Goal: Task Accomplishment & Management: Use online tool/utility

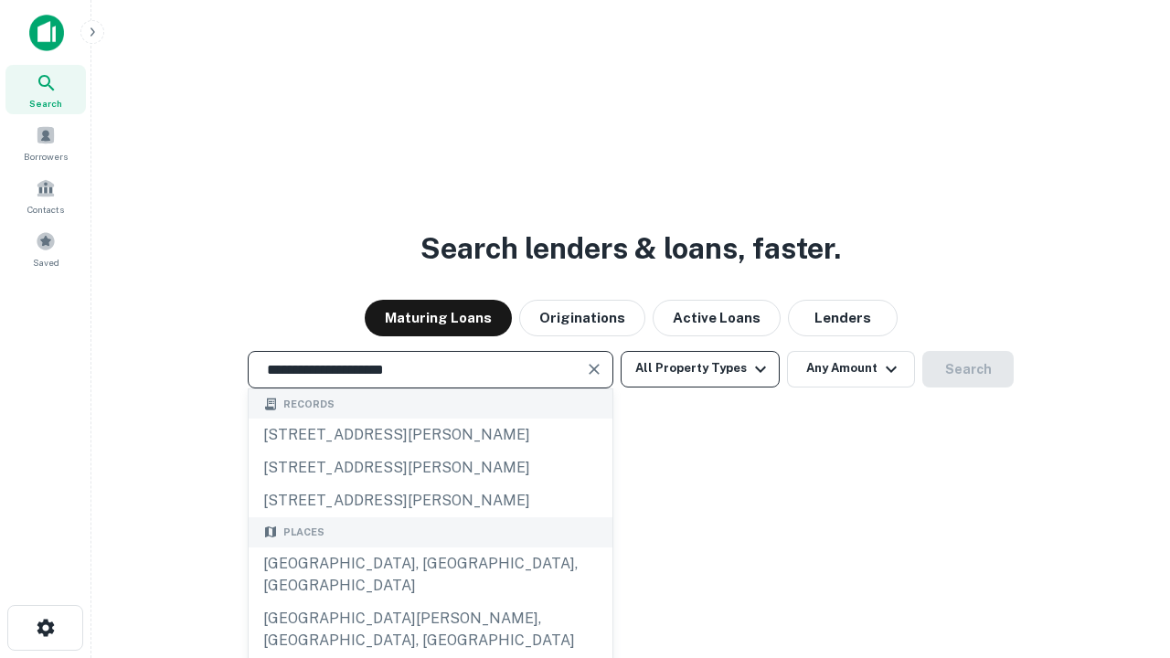
click at [429, 602] on div "Santa Monica, CA, USA" at bounding box center [431, 574] width 364 height 55
click at [700, 368] on button "All Property Types" at bounding box center [699, 369] width 159 height 37
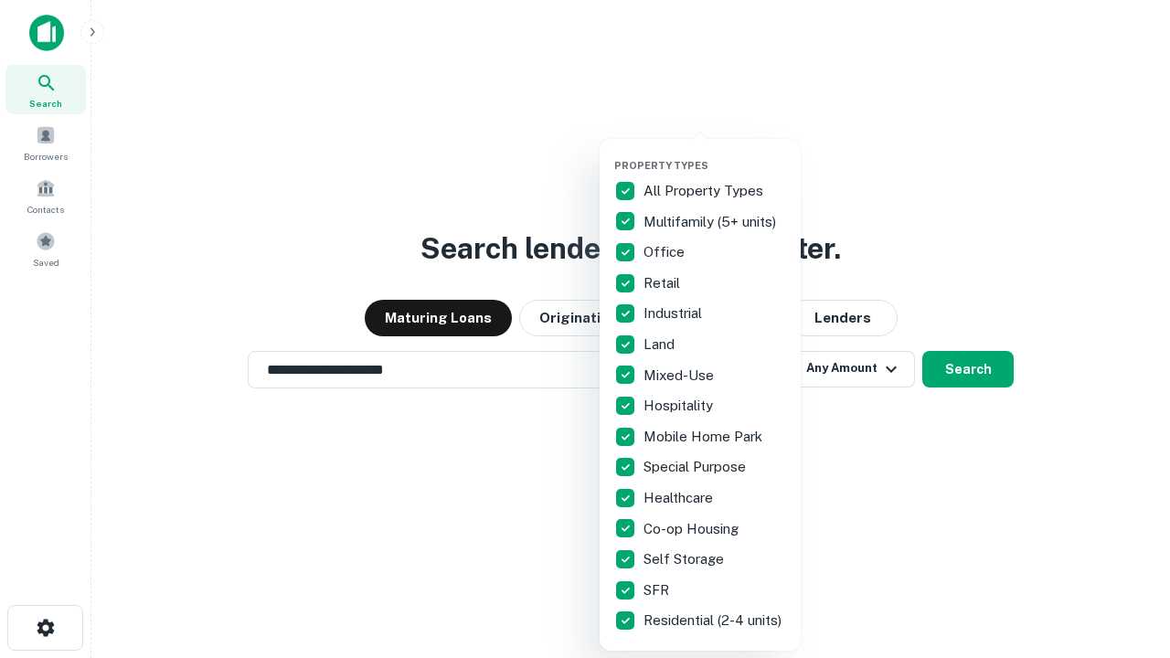
type input "**********"
click at [715, 154] on button "button" at bounding box center [714, 154] width 201 height 1
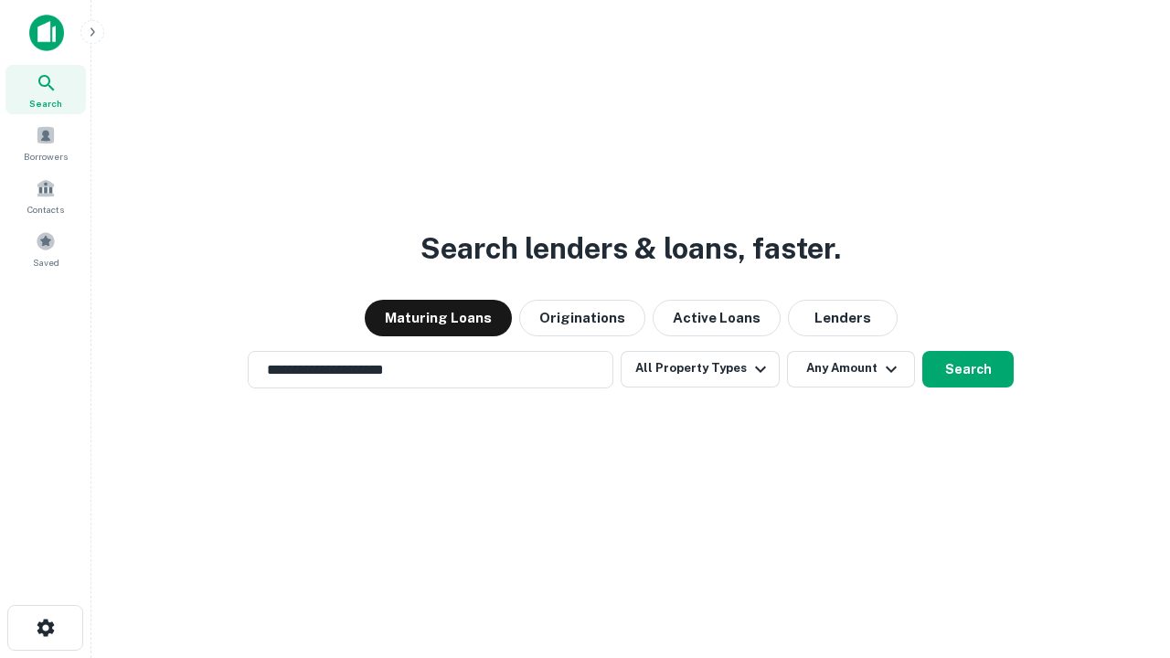
scroll to position [28, 0]
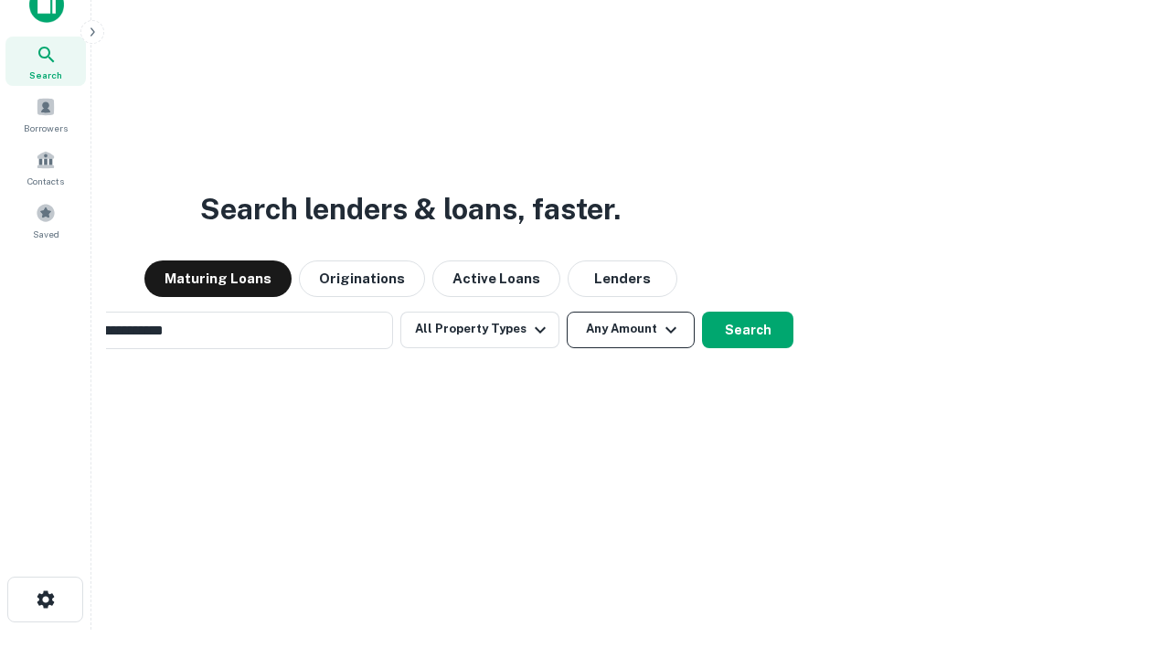
click at [567, 312] on button "Any Amount" at bounding box center [631, 330] width 128 height 37
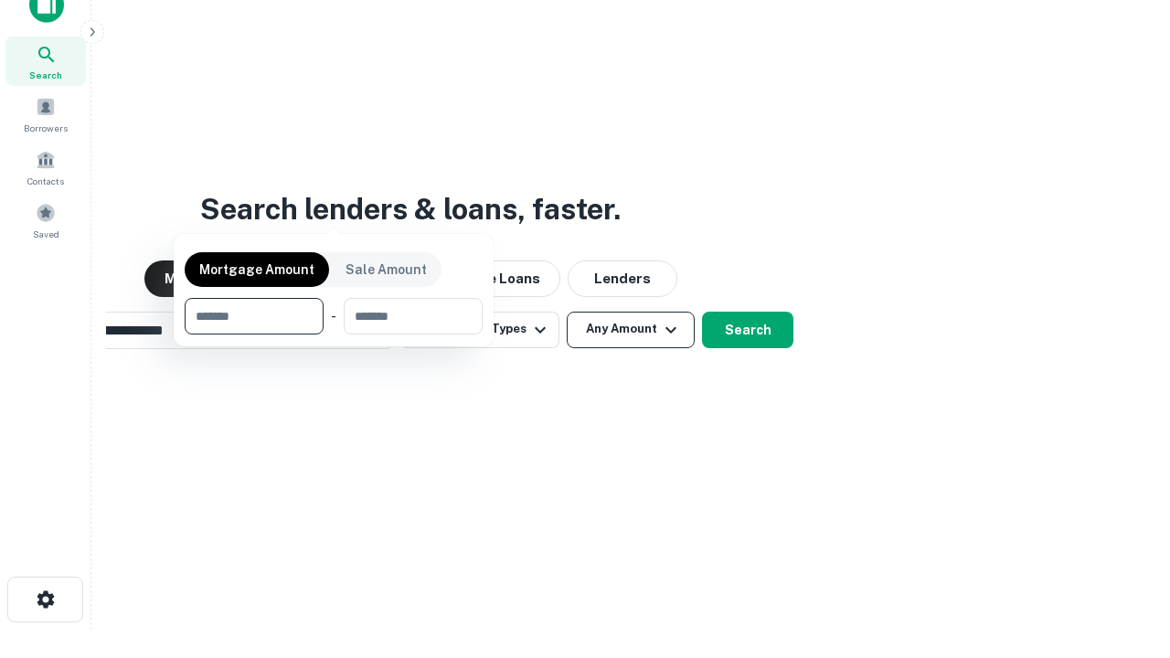
scroll to position [29, 0]
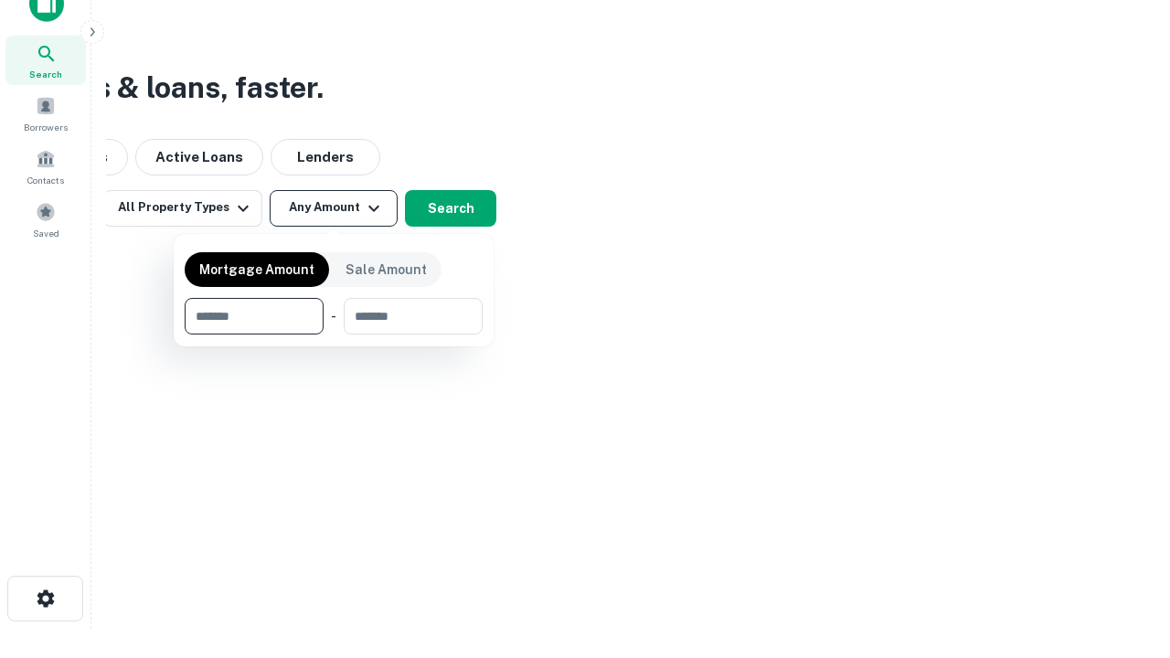
type input "*******"
click at [334, 334] on button "button" at bounding box center [334, 334] width 298 height 1
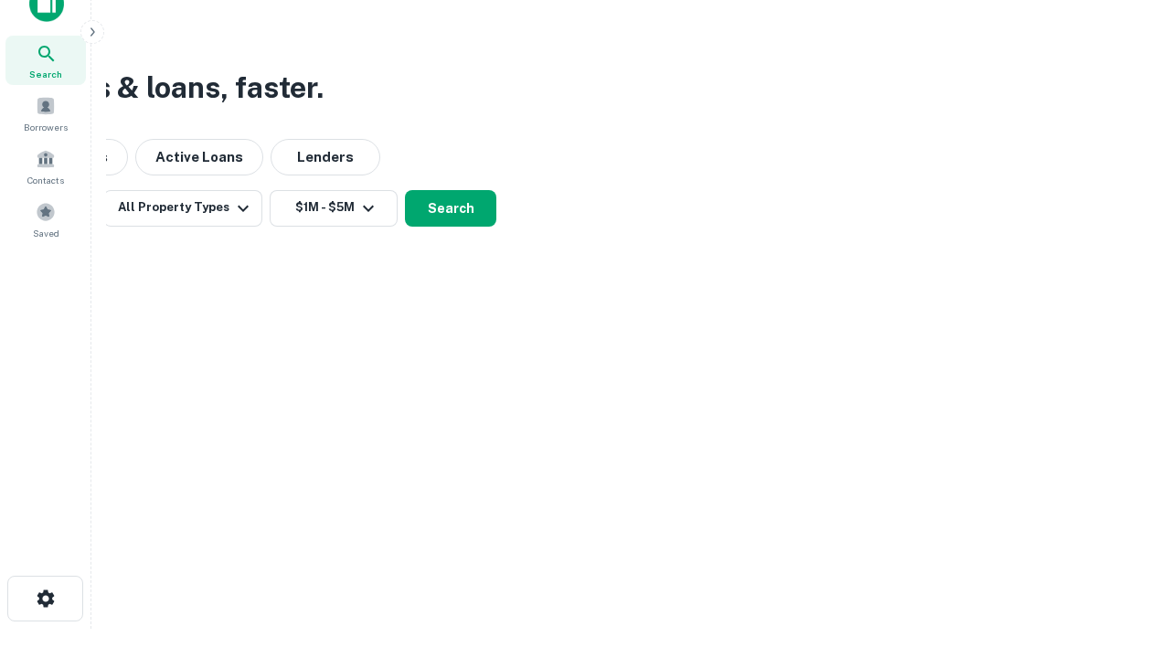
scroll to position [11, 337]
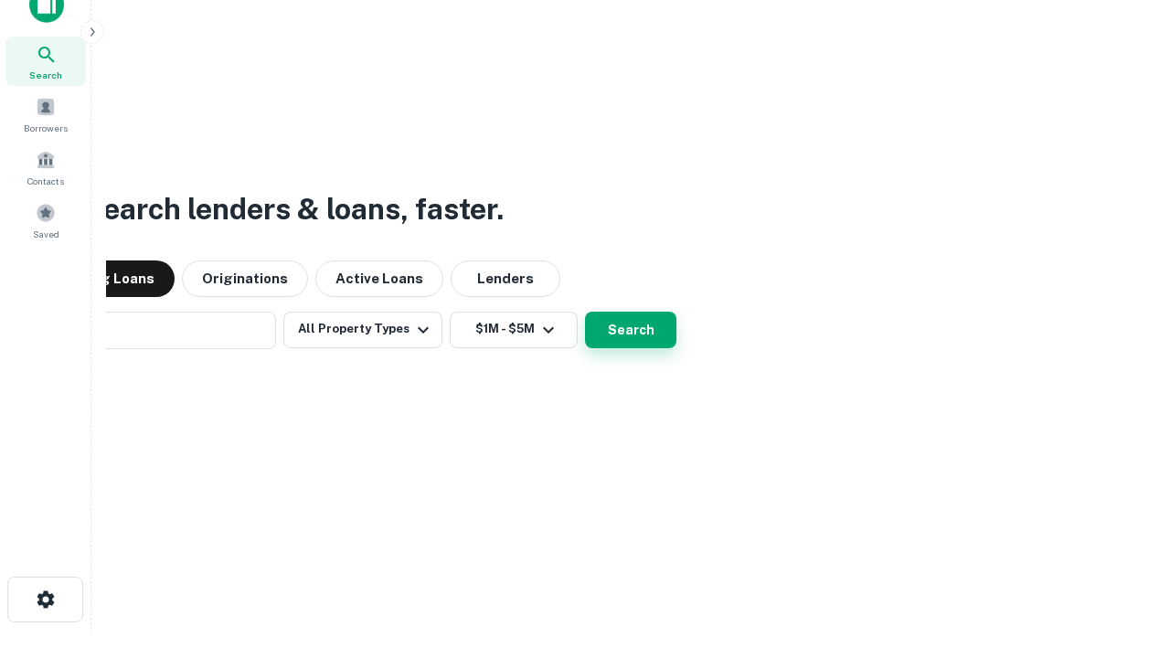
click at [585, 312] on button "Search" at bounding box center [630, 330] width 91 height 37
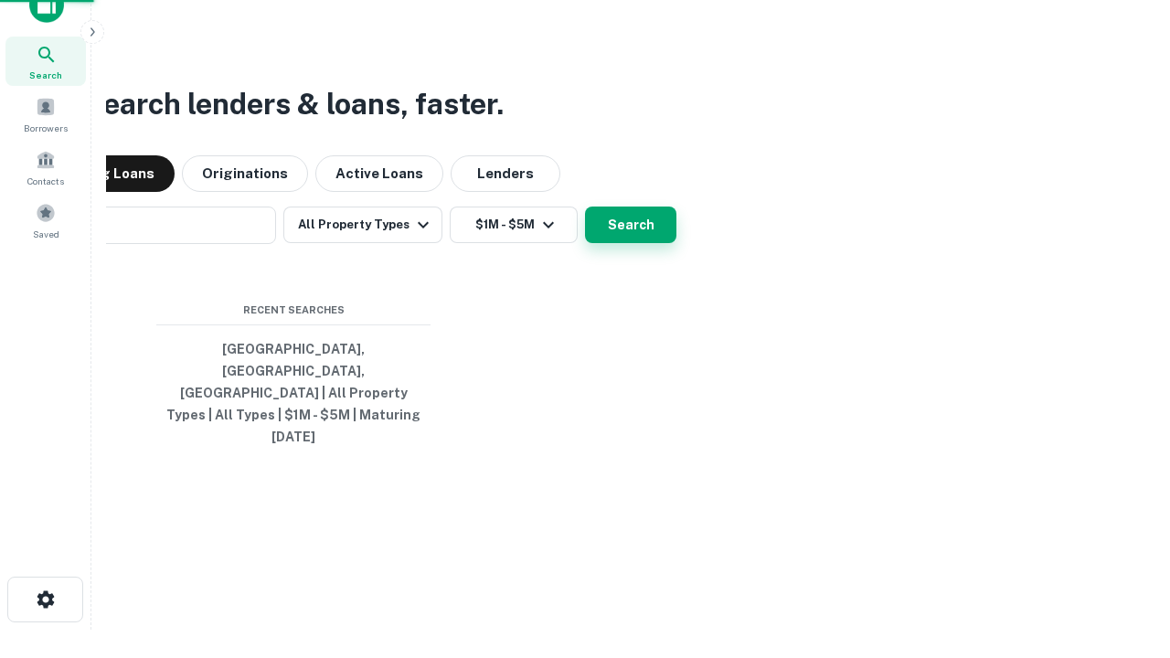
scroll to position [48, 517]
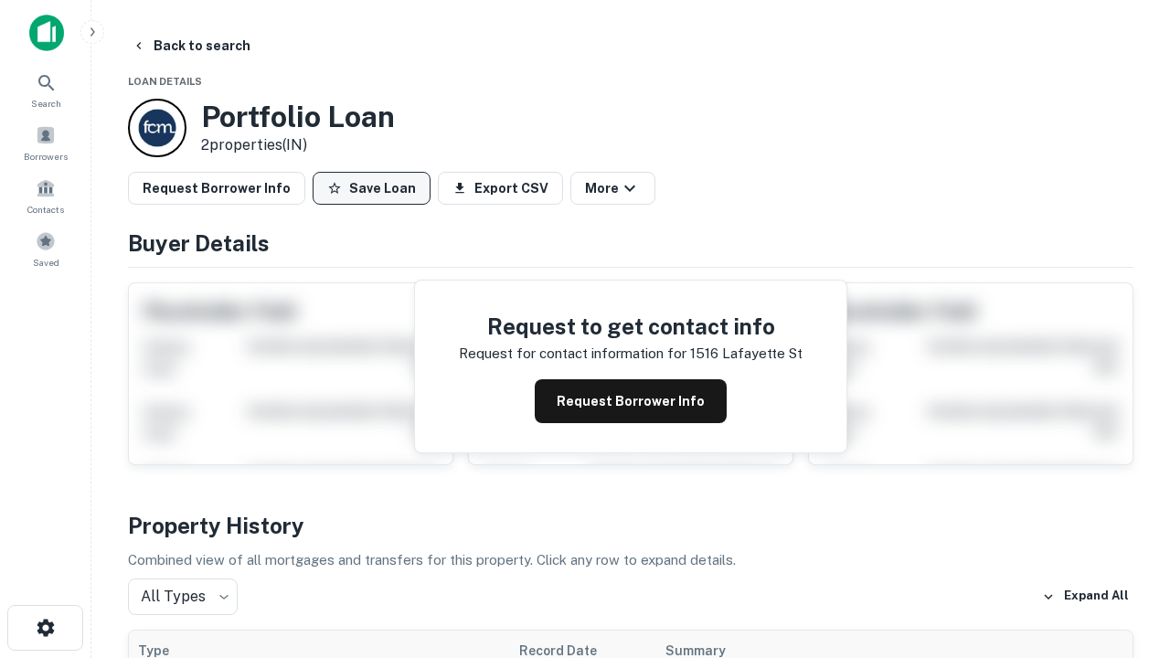
click at [371, 188] on button "Save Loan" at bounding box center [372, 188] width 118 height 33
click at [376, 188] on button "Loan Saved" at bounding box center [376, 188] width 126 height 33
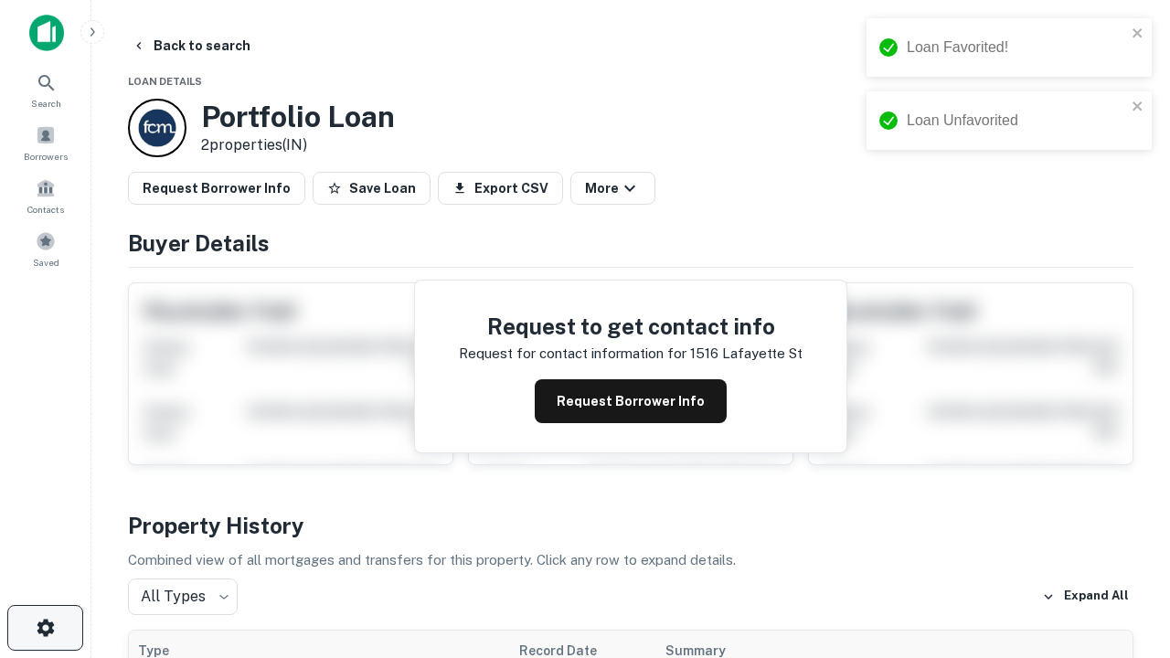
click at [45, 628] on icon "button" at bounding box center [46, 628] width 22 height 22
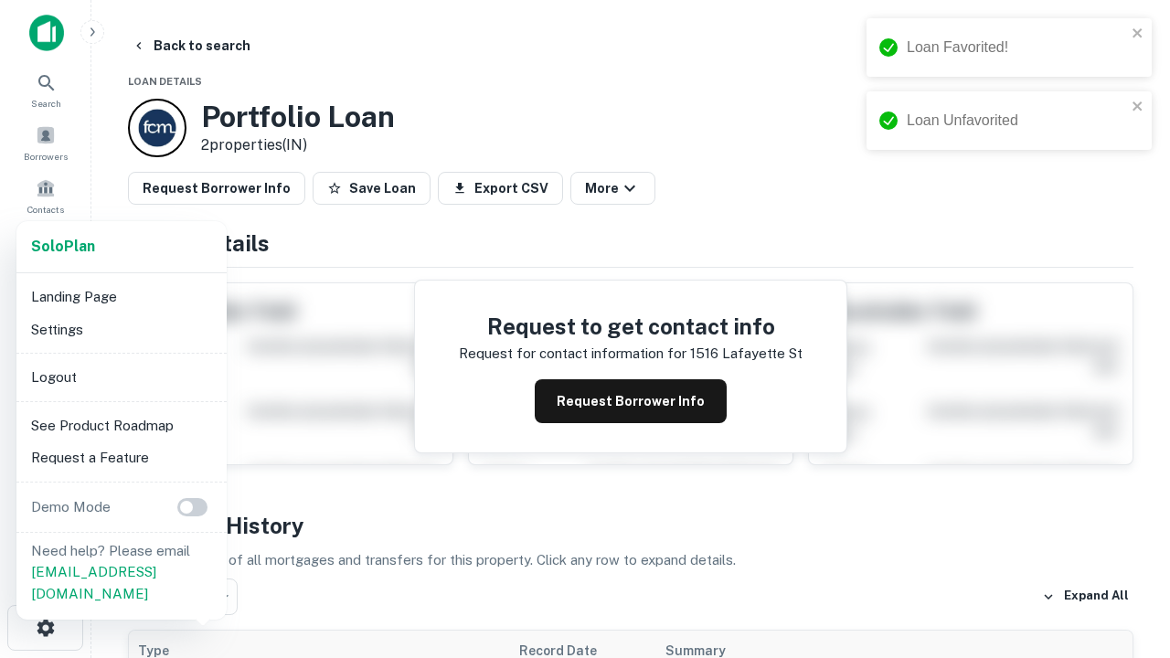
click at [121, 376] on li "Logout" at bounding box center [122, 377] width 196 height 33
